Goal: Task Accomplishment & Management: Manage account settings

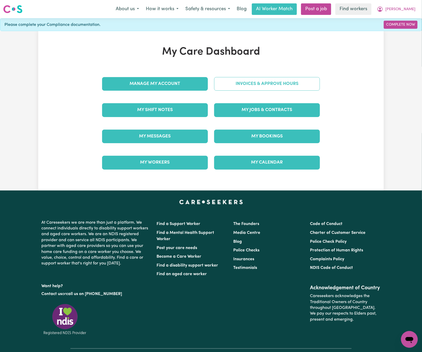
click at [296, 86] on link "Invoices & Approve Hours" at bounding box center [267, 84] width 106 height 14
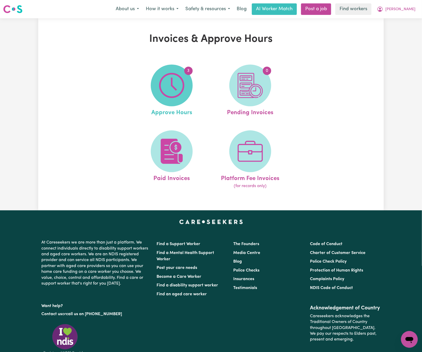
click at [183, 90] on img at bounding box center [171, 85] width 25 height 25
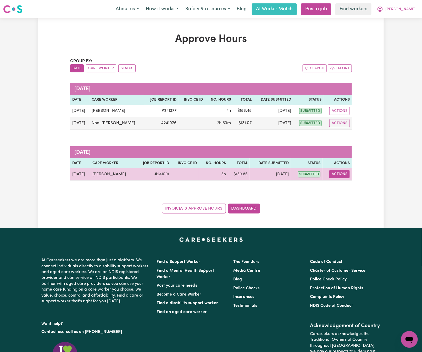
click at [348, 173] on button "Actions" at bounding box center [339, 174] width 20 height 8
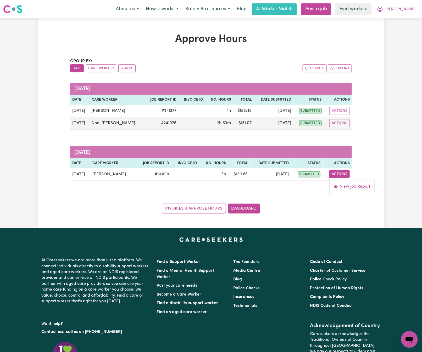
click at [270, 213] on div "Invoices & Approve Hours Dashboard" at bounding box center [210, 205] width 281 height 16
click at [109, 69] on button "Care Worker" at bounding box center [101, 68] width 30 height 8
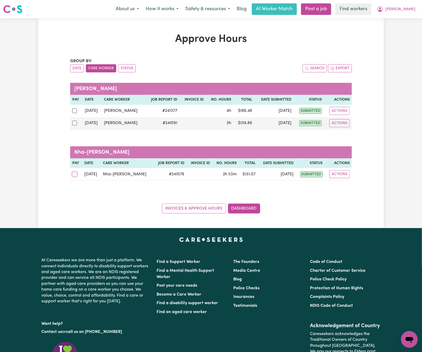
drag, startPoint x: 74, startPoint y: 175, endPoint x: 78, endPoint y: 166, distance: 9.5
click at [75, 175] on input "checkbox" at bounding box center [74, 174] width 5 height 5
checkbox input "true"
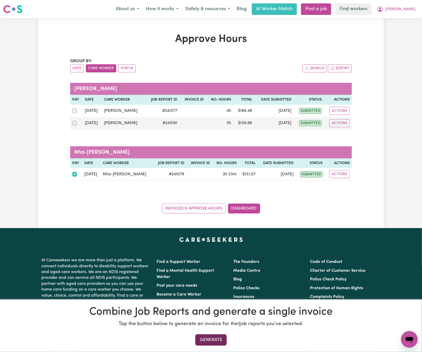
click at [221, 344] on button "Generate" at bounding box center [210, 341] width 31 height 12
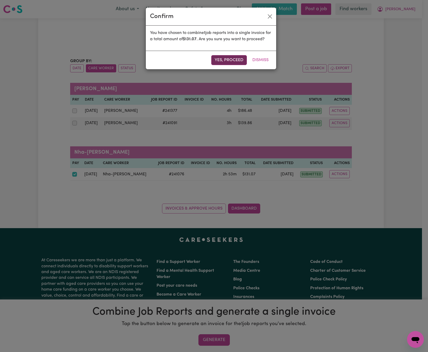
click at [240, 65] on button "Yes, proceed" at bounding box center [229, 60] width 36 height 10
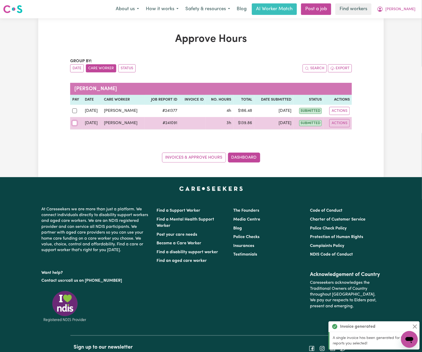
click at [73, 126] on input "checkbox" at bounding box center [74, 123] width 5 height 5
checkbox input "true"
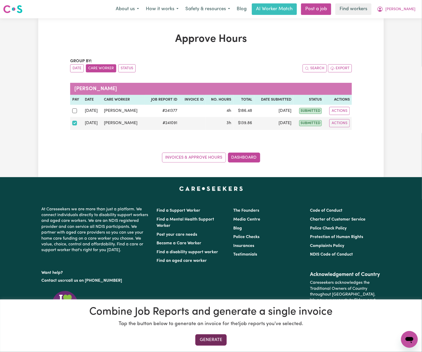
click at [221, 342] on button "Generate" at bounding box center [210, 341] width 31 height 12
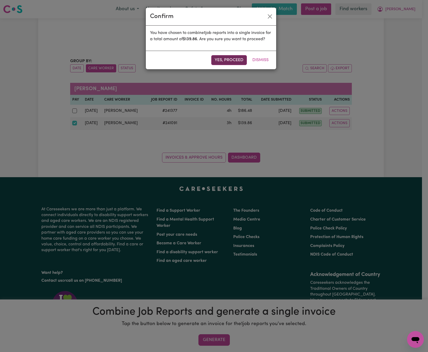
click at [242, 65] on button "Yes, proceed" at bounding box center [229, 60] width 36 height 10
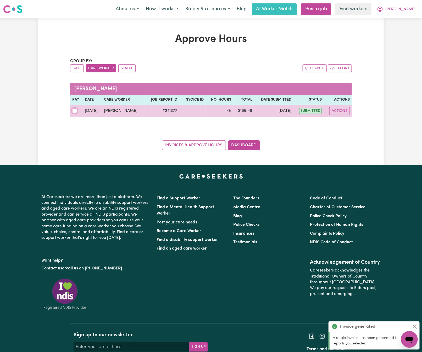
click at [75, 112] on input "checkbox" at bounding box center [74, 111] width 5 height 5
checkbox input "true"
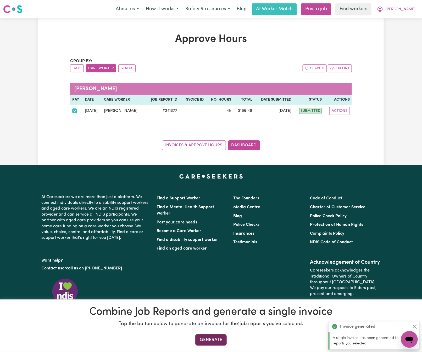
click at [218, 337] on button "Generate" at bounding box center [210, 341] width 31 height 12
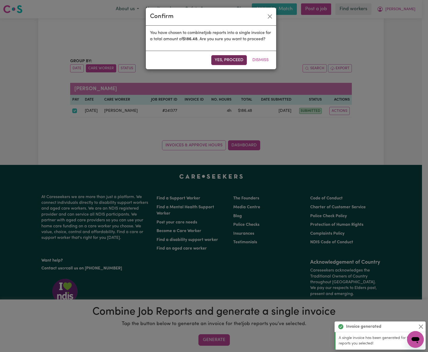
click at [238, 65] on button "Yes, proceed" at bounding box center [229, 60] width 36 height 10
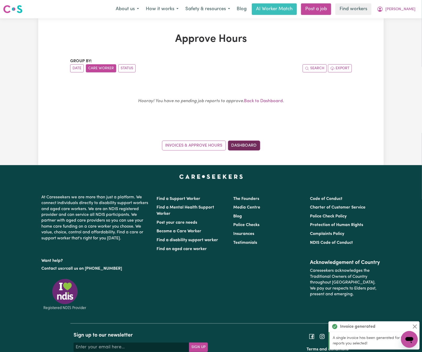
click at [253, 146] on link "Dashboard" at bounding box center [244, 146] width 32 height 10
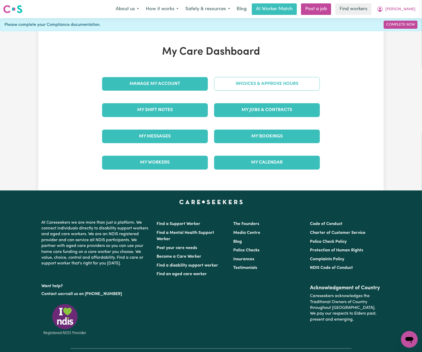
click at [282, 85] on link "Invoices & Approve Hours" at bounding box center [267, 84] width 106 height 14
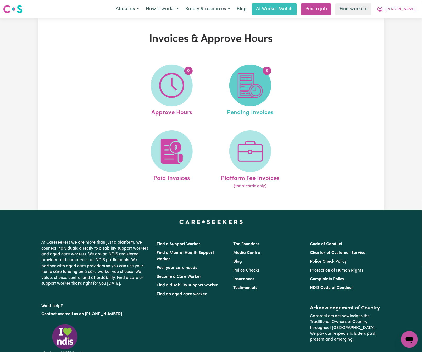
click at [255, 90] on img at bounding box center [249, 85] width 25 height 25
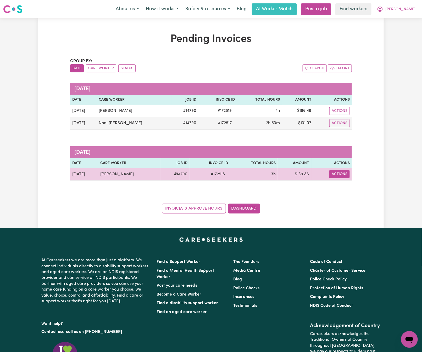
click at [346, 177] on button "Actions" at bounding box center [339, 174] width 20 height 8
click at [349, 185] on link "Download Invoice" at bounding box center [353, 187] width 48 height 10
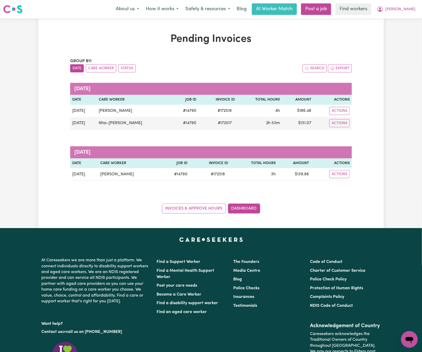
drag, startPoint x: 410, startPoint y: 130, endPoint x: 406, endPoint y: 131, distance: 3.1
click at [410, 131] on div "Pending Invoices Group by: Date Care Worker Status Search Export September 2025…" at bounding box center [211, 123] width 422 height 210
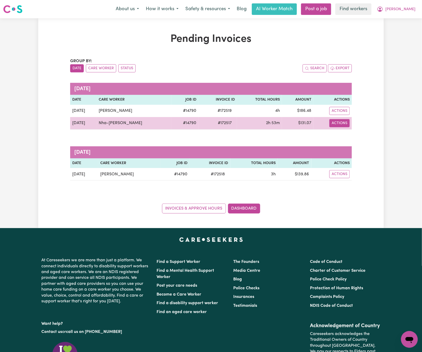
click at [348, 126] on button "Actions" at bounding box center [339, 123] width 20 height 8
click at [356, 135] on link "Download Invoice" at bounding box center [356, 136] width 48 height 10
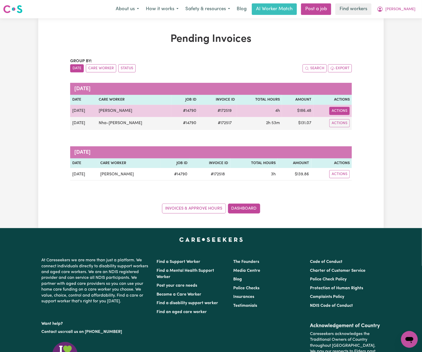
click at [343, 115] on button "Actions" at bounding box center [339, 111] width 20 height 8
click at [352, 125] on link "Download Invoice" at bounding box center [356, 123] width 48 height 10
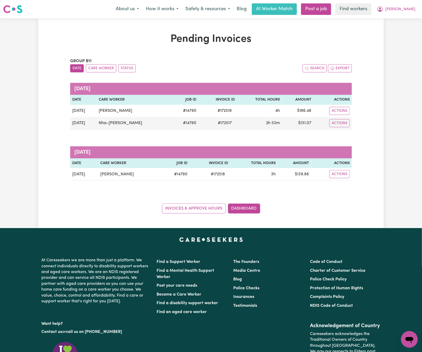
click at [128, 30] on div "Pending Invoices Group by: Date Care Worker Status Search Export September 2025…" at bounding box center [210, 123] width 345 height 210
click at [203, 208] on link "Invoices & Approve Hours" at bounding box center [194, 209] width 64 height 10
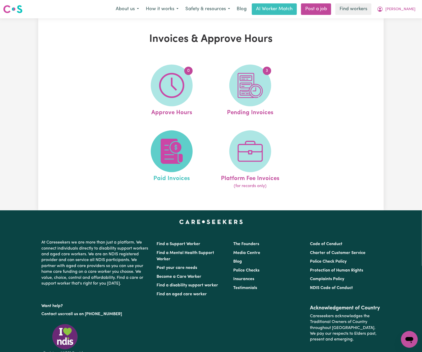
click at [186, 155] on span at bounding box center [172, 152] width 42 height 42
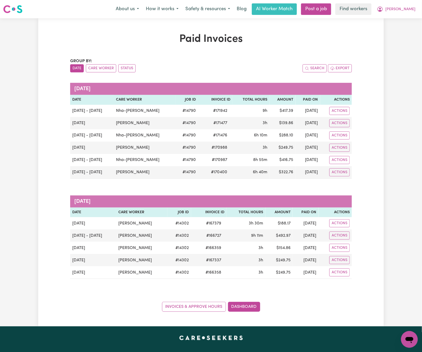
click at [148, 195] on div "Group by: Date Care Worker Status Search Export August 2025 Date Care Worker Jo…" at bounding box center [210, 185] width 281 height 254
click at [409, 9] on span "Denise" at bounding box center [400, 10] width 30 height 6
click at [405, 21] on link "My Dashboard" at bounding box center [397, 20] width 41 height 10
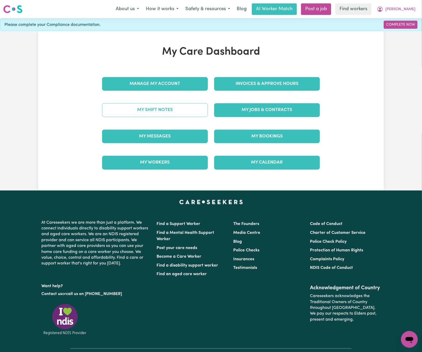
click at [179, 112] on link "My Shift Notes" at bounding box center [155, 110] width 106 height 14
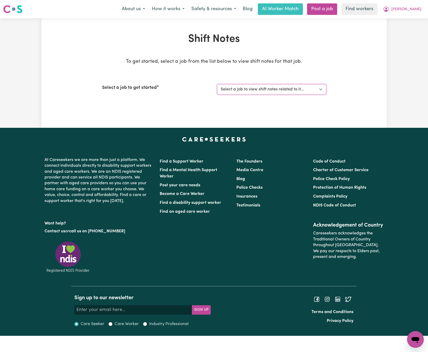
click at [274, 90] on select "Select a job to view shift notes related to it... Female Support Worker Needed …" at bounding box center [271, 89] width 109 height 10
select select "14790"
click at [217, 84] on select "Select a job to view shift notes related to it... Female Support Worker Needed …" at bounding box center [271, 89] width 109 height 10
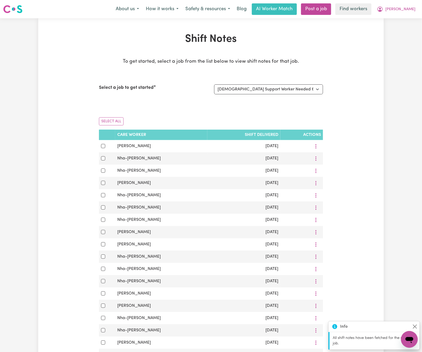
click at [171, 101] on div "Select a job to get started Select a job to view shift notes related to it... F…" at bounding box center [211, 89] width 224 height 22
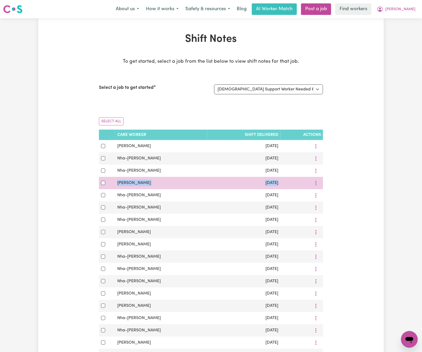
drag, startPoint x: 286, startPoint y: 185, endPoint x: 119, endPoint y: 184, distance: 167.1
click at [119, 184] on tr "Chantal Tuishime Aug 27, 2025" at bounding box center [211, 183] width 224 height 12
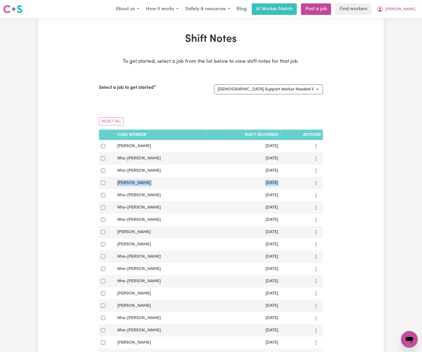
copy tr "Chantal Tuishime Aug 27, 2025"
click at [212, 115] on div "Select All" at bounding box center [211, 121] width 224 height 16
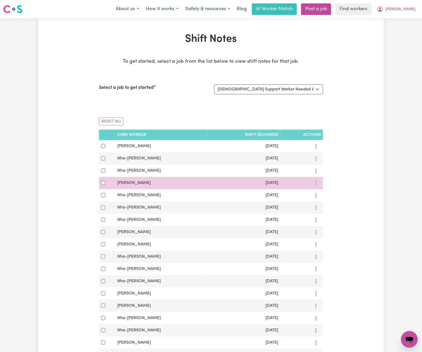
click at [317, 185] on button "More options" at bounding box center [316, 183] width 10 height 8
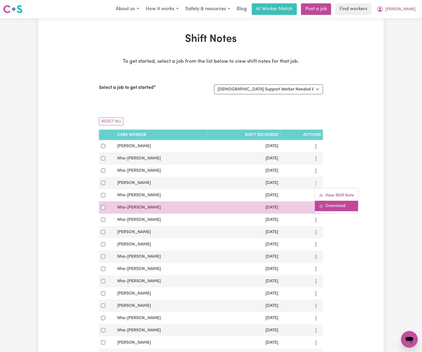
click at [322, 206] on link "Download" at bounding box center [336, 206] width 43 height 10
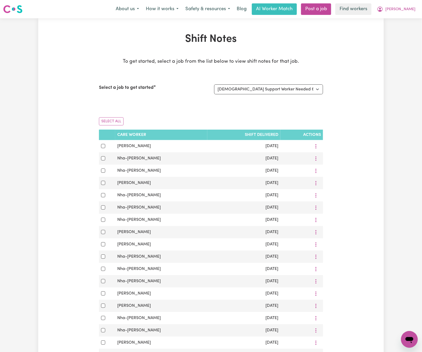
click at [193, 114] on div "Select All" at bounding box center [211, 121] width 224 height 16
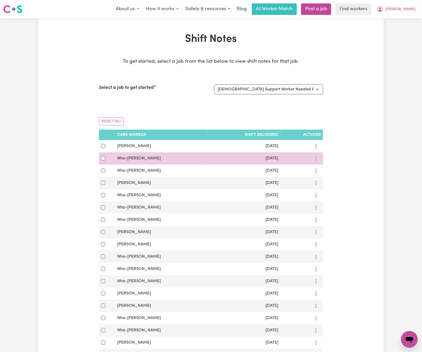
click at [317, 157] on button "More options" at bounding box center [316, 159] width 10 height 8
drag, startPoint x: 286, startPoint y: 159, endPoint x: 119, endPoint y: 161, distance: 166.9
click at [119, 161] on tr "Nha-Nha Noda Sep 01, 2025 View Shift Note Download" at bounding box center [211, 158] width 224 height 12
click at [316, 159] on button "More options" at bounding box center [316, 159] width 10 height 8
click at [323, 178] on link "Download" at bounding box center [336, 181] width 43 height 10
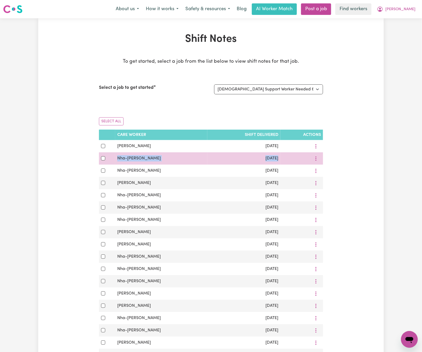
copy tr "Nha-Nha Noda Sep 01, 2025"
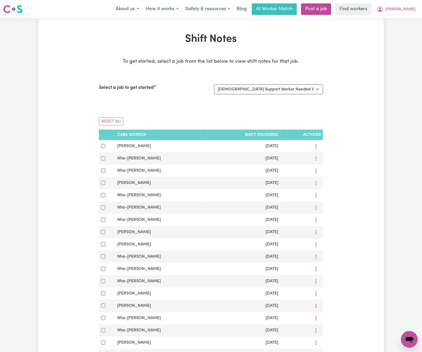
click at [194, 115] on div "Select All" at bounding box center [211, 121] width 224 height 16
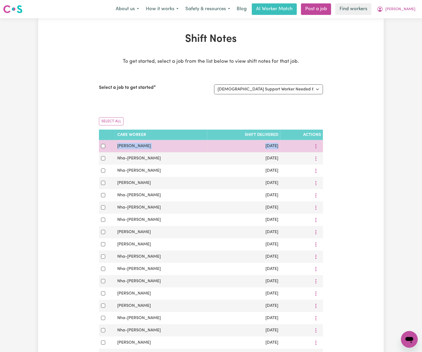
drag, startPoint x: 290, startPoint y: 148, endPoint x: 120, endPoint y: 147, distance: 170.8
click at [120, 147] on tr "Chantal Tuishime Sep 03, 2025" at bounding box center [211, 146] width 224 height 12
copy tr "Chantal Tuishime Sep 03, 2025"
click at [317, 147] on button "More options" at bounding box center [316, 146] width 10 height 8
click at [332, 169] on link "Download" at bounding box center [336, 169] width 43 height 10
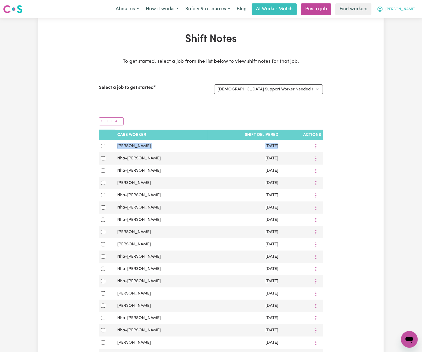
click at [416, 11] on button "Denise" at bounding box center [395, 9] width 45 height 11
click at [411, 30] on link "Logout" at bounding box center [397, 30] width 41 height 10
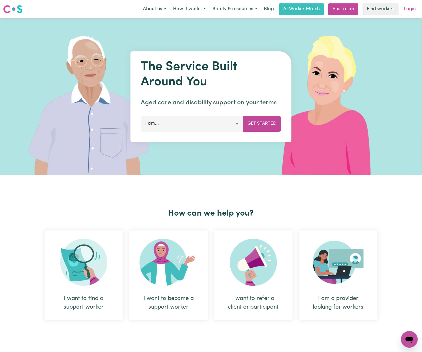
click at [413, 5] on link "Login" at bounding box center [409, 9] width 18 height 12
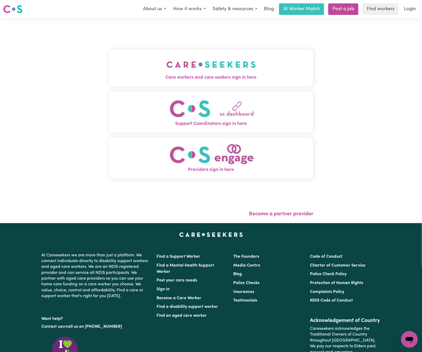
click at [166, 63] on img "Care workers and care seekers sign in here" at bounding box center [210, 64] width 89 height 19
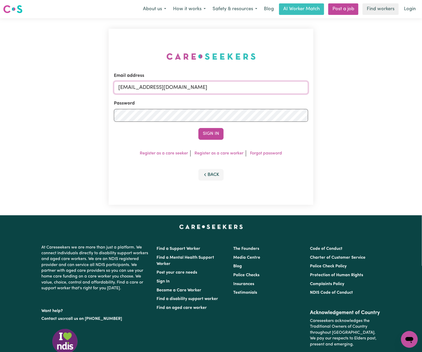
drag, startPoint x: 145, startPoint y: 86, endPoint x: 371, endPoint y: 86, distance: 226.0
click at [371, 86] on div "Email address superuser~BrianButlerLW@careseekers.com.au Password Sign In Regis…" at bounding box center [211, 116] width 422 height 197
paste input "ClientElderslieFQC"
type input "superuser~ClientElderslieFQC@careseekers.com.au"
click at [198, 128] on button "Sign In" at bounding box center [210, 134] width 25 height 12
